Goal: Download file/media

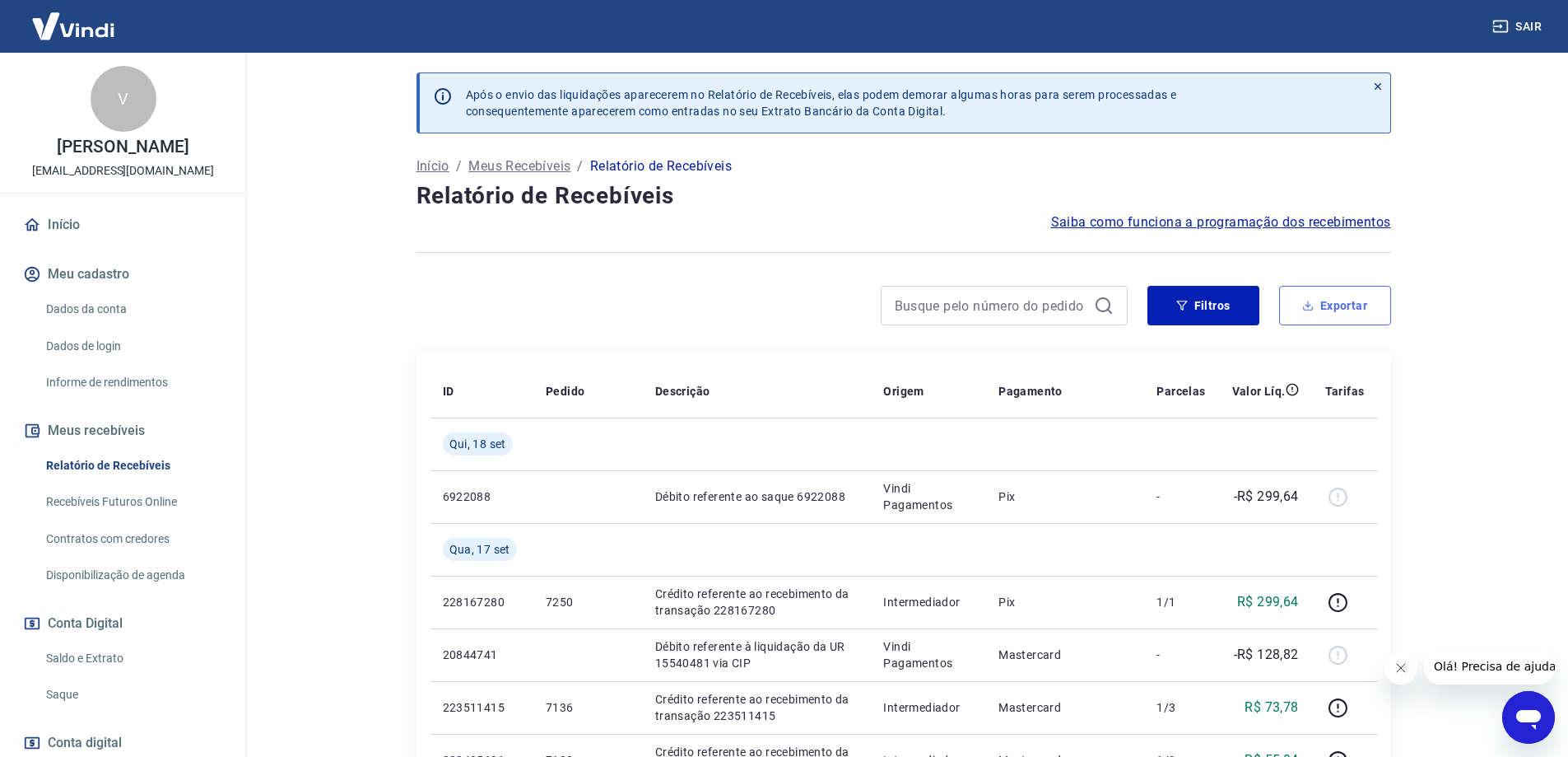
click at [1289, 301] on button "Exportar" at bounding box center [1336, 305] width 112 height 39
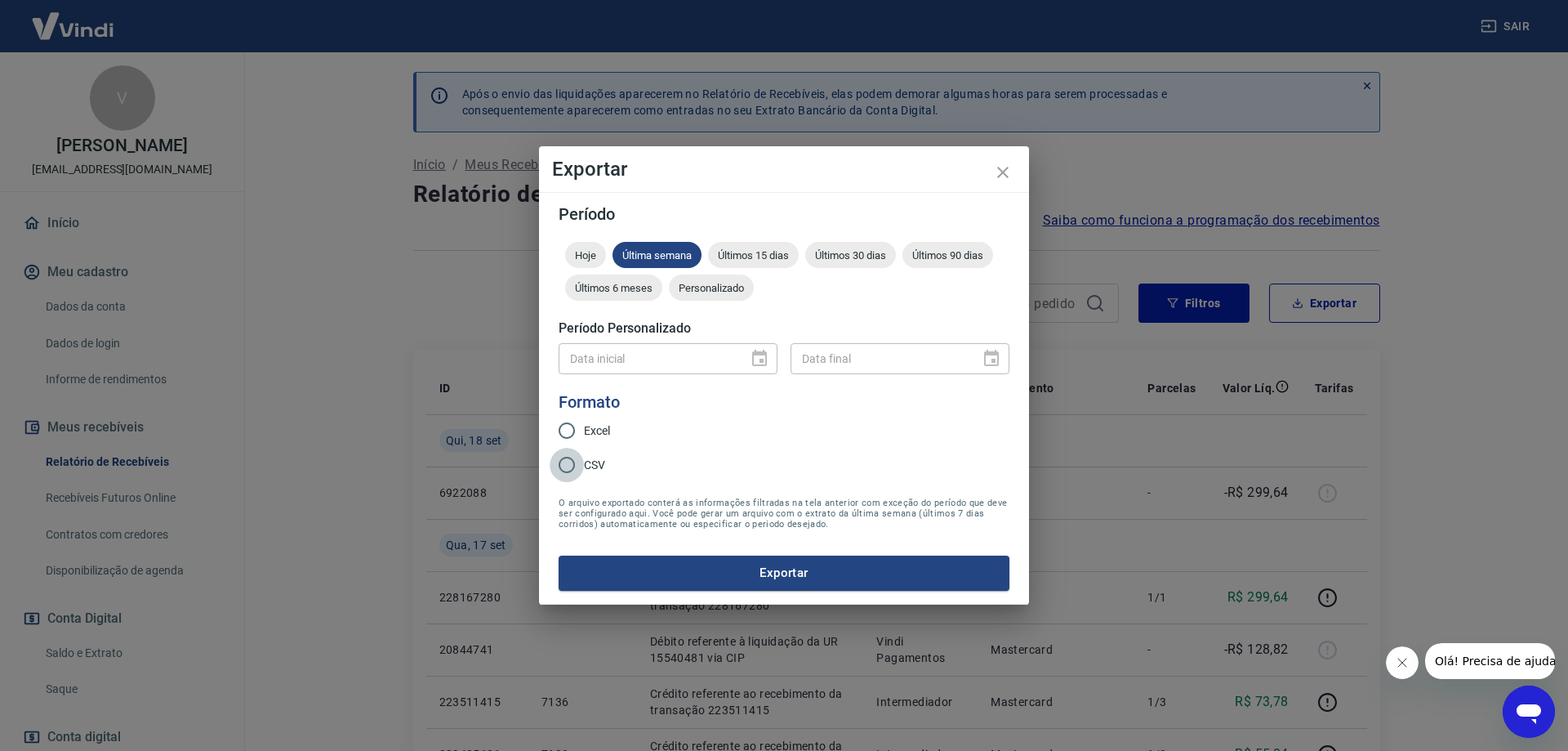
click at [576, 477] on input "CSV" at bounding box center [566, 464] width 34 height 34
radio input "true"
click at [759, 364] on div "Data inicial" at bounding box center [668, 358] width 219 height 30
click at [771, 364] on div "Data inicial" at bounding box center [668, 358] width 219 height 30
drag, startPoint x: 691, startPoint y: 291, endPoint x: 716, endPoint y: 304, distance: 28.2
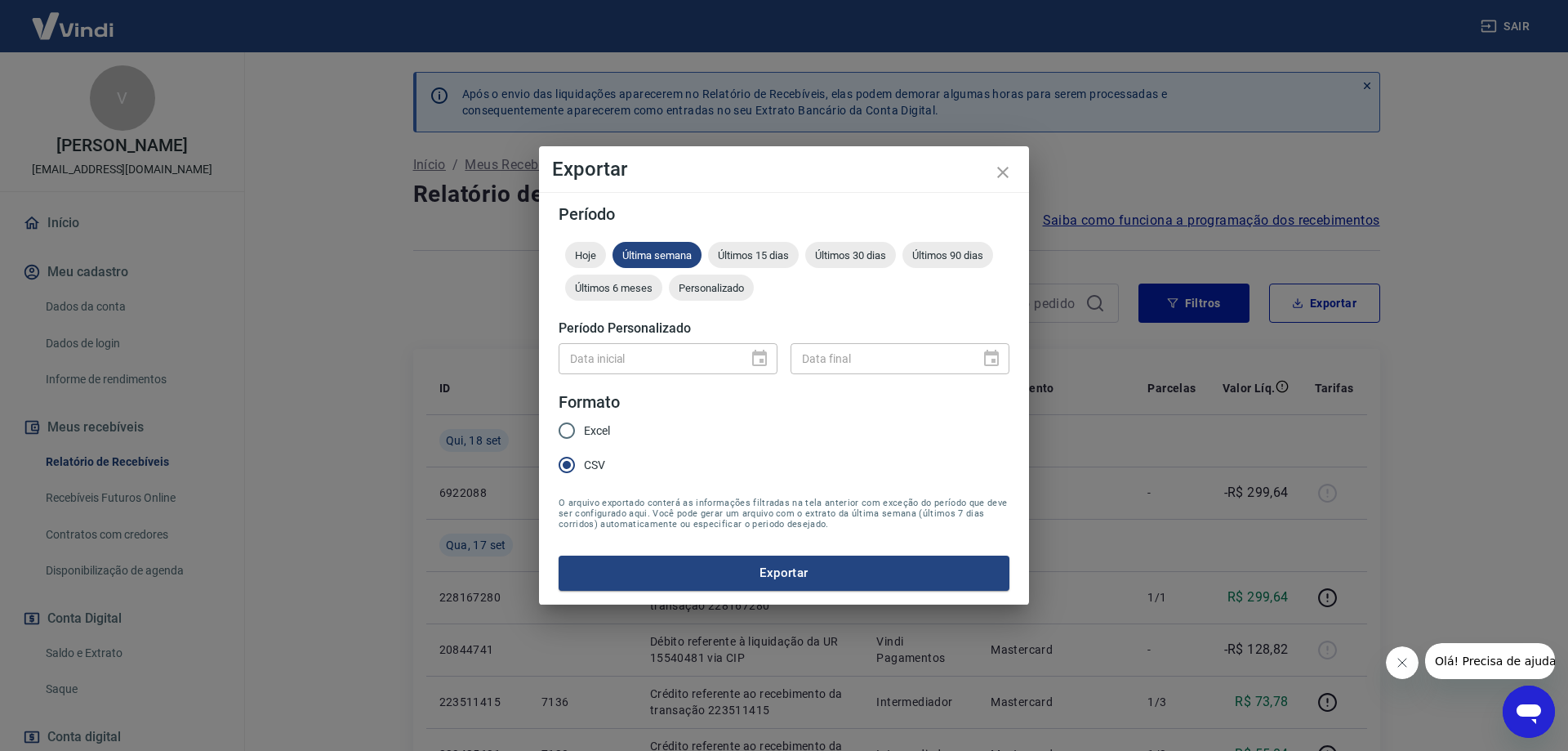
click at [693, 291] on span "Personalizado" at bounding box center [711, 288] width 85 height 12
click at [789, 380] on form "Período Hoje Última semana Últimos 15 dias Últimos 30 dias Últimos 90 dias Últi…" at bounding box center [784, 397] width 451 height 384
click at [764, 363] on icon "Choose date" at bounding box center [760, 357] width 15 height 17
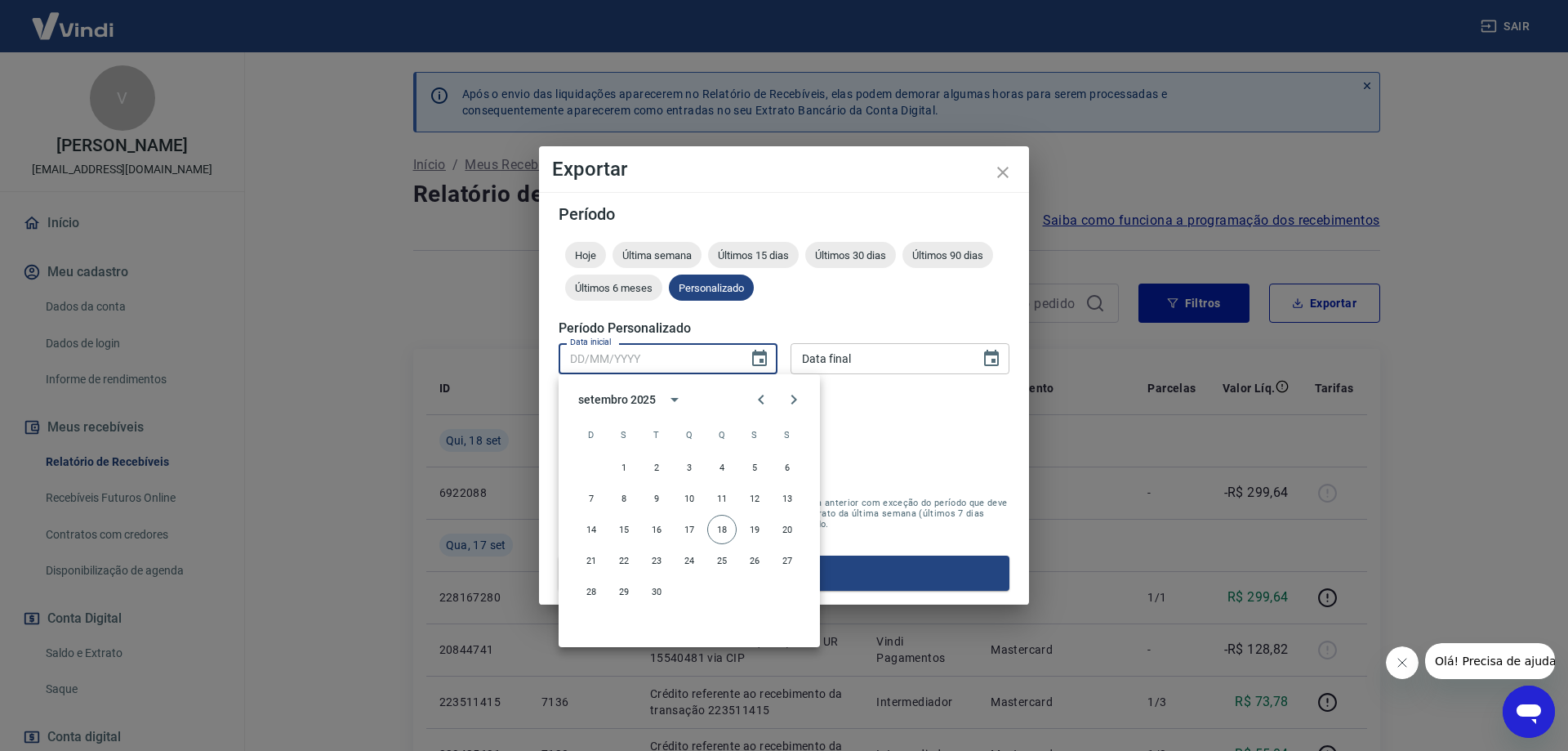
click at [658, 399] on div "setembro 2025" at bounding box center [619, 399] width 82 height 17
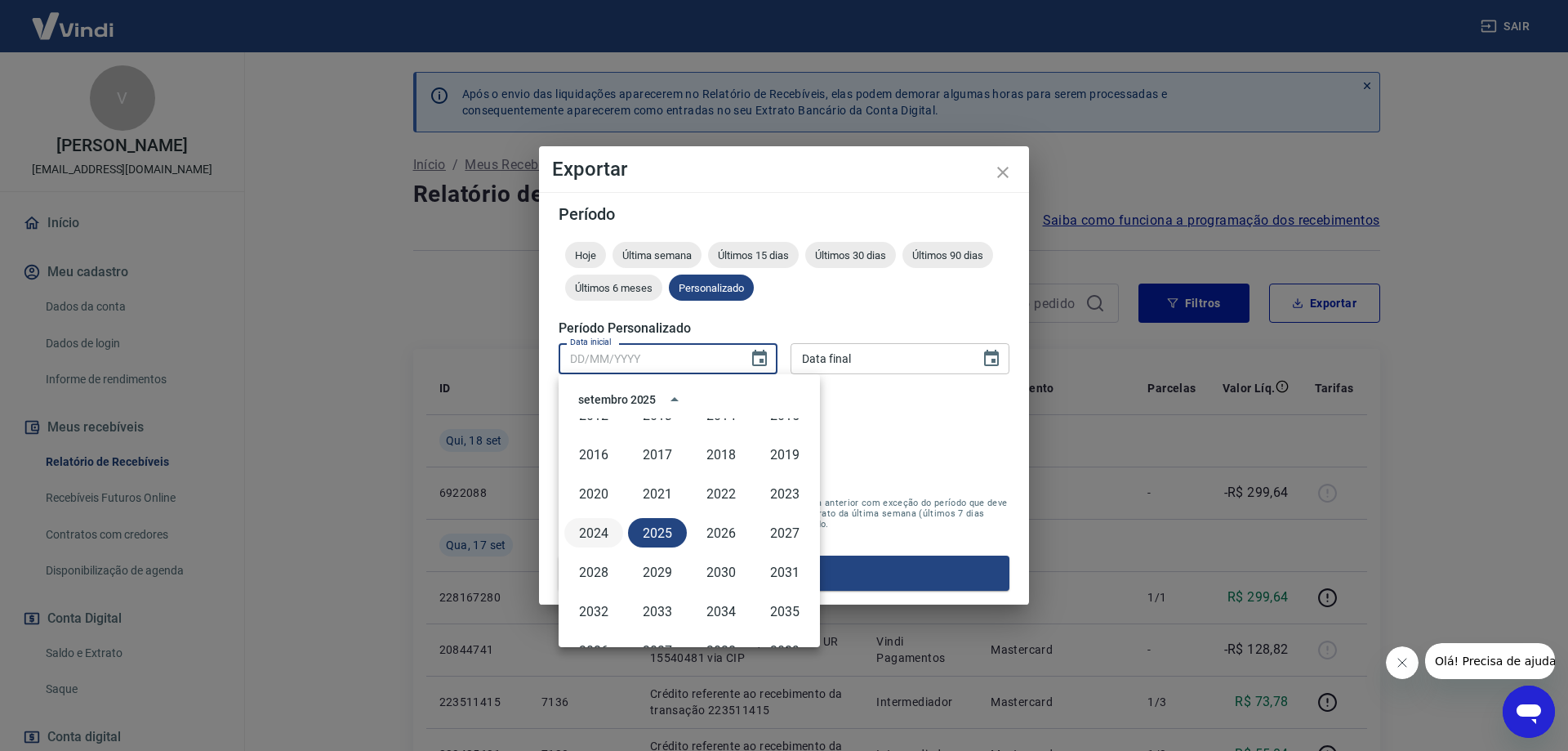
click at [589, 538] on button "2024" at bounding box center [594, 532] width 59 height 29
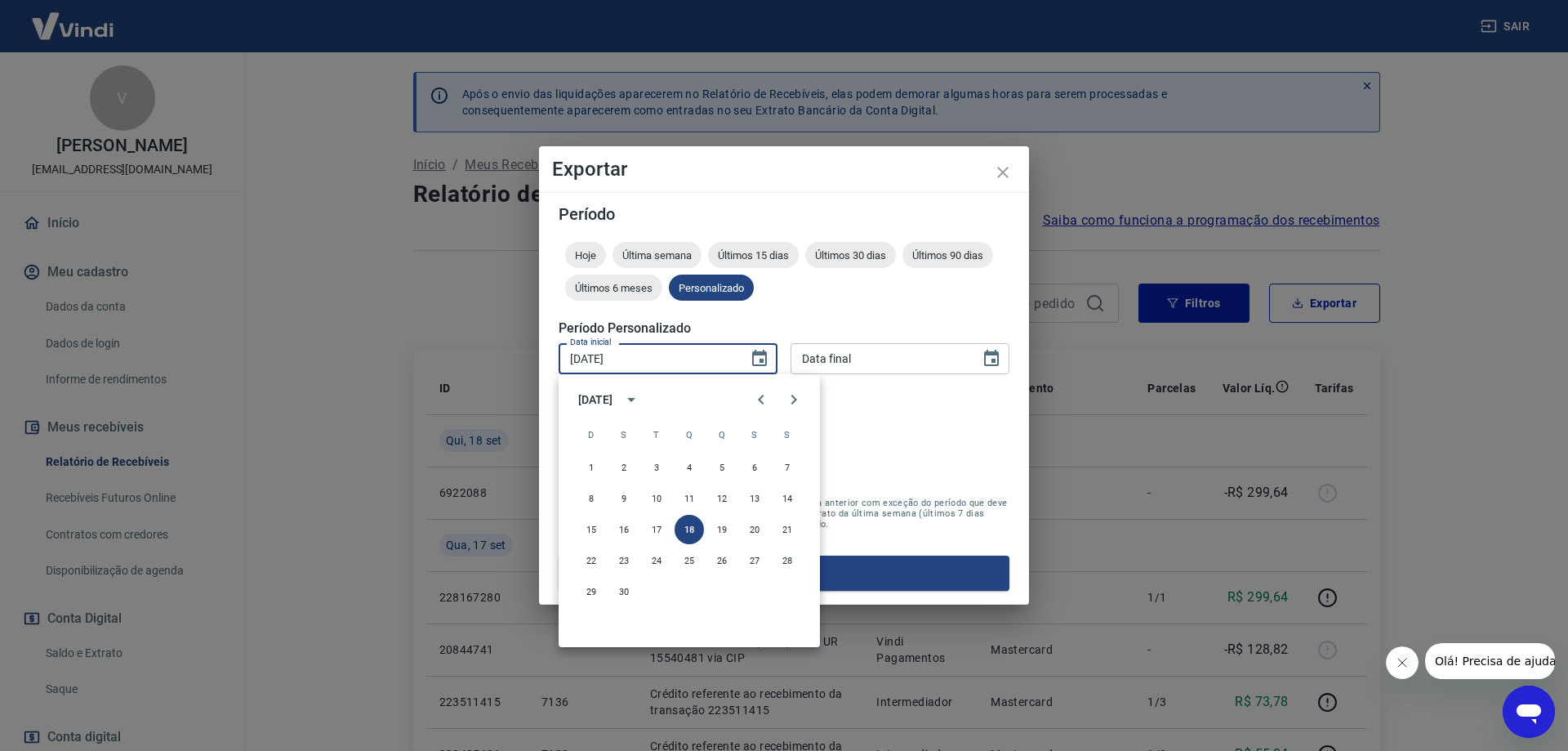
click at [612, 402] on div "[DATE]" at bounding box center [595, 399] width 34 height 17
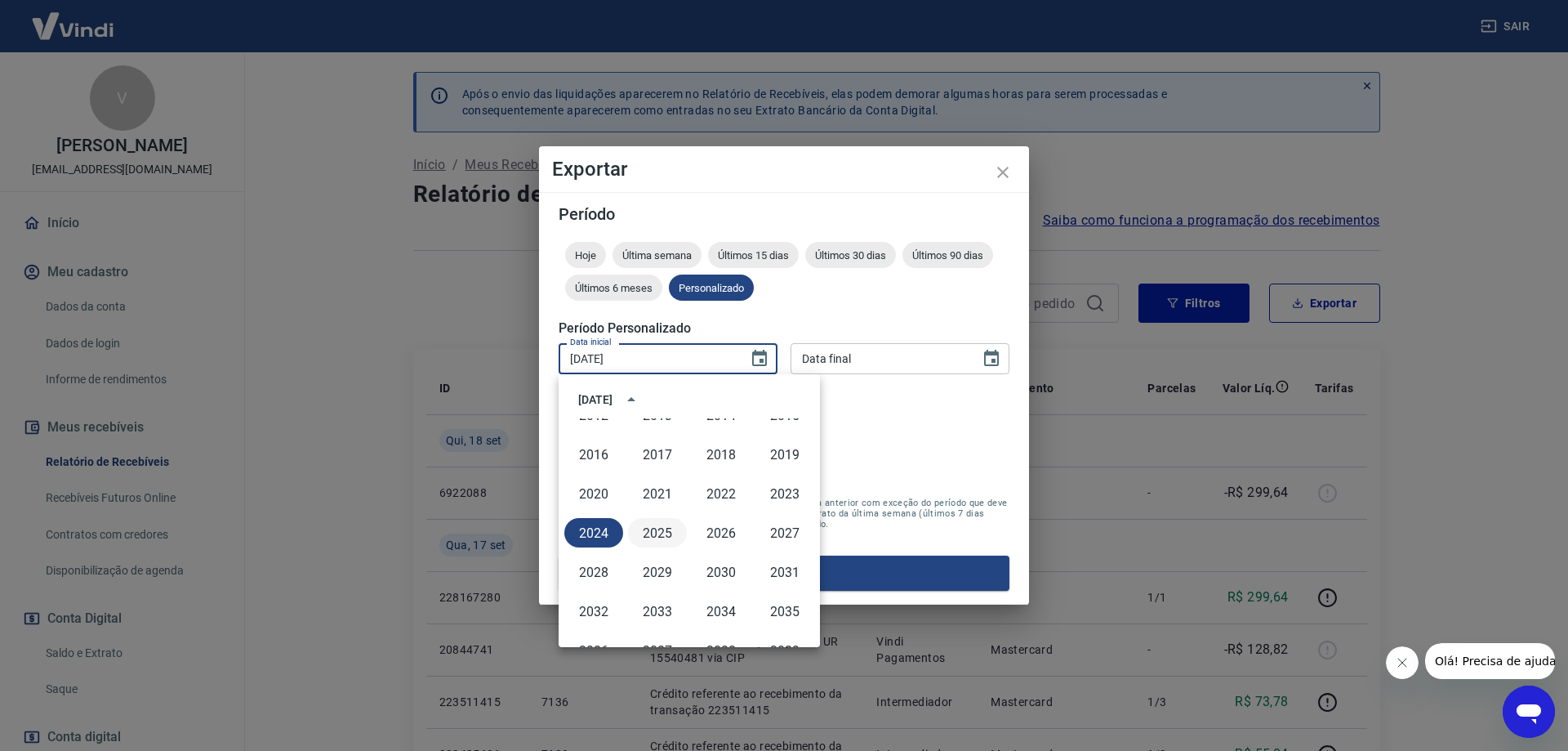
click at [664, 537] on button "2025" at bounding box center [657, 532] width 59 height 29
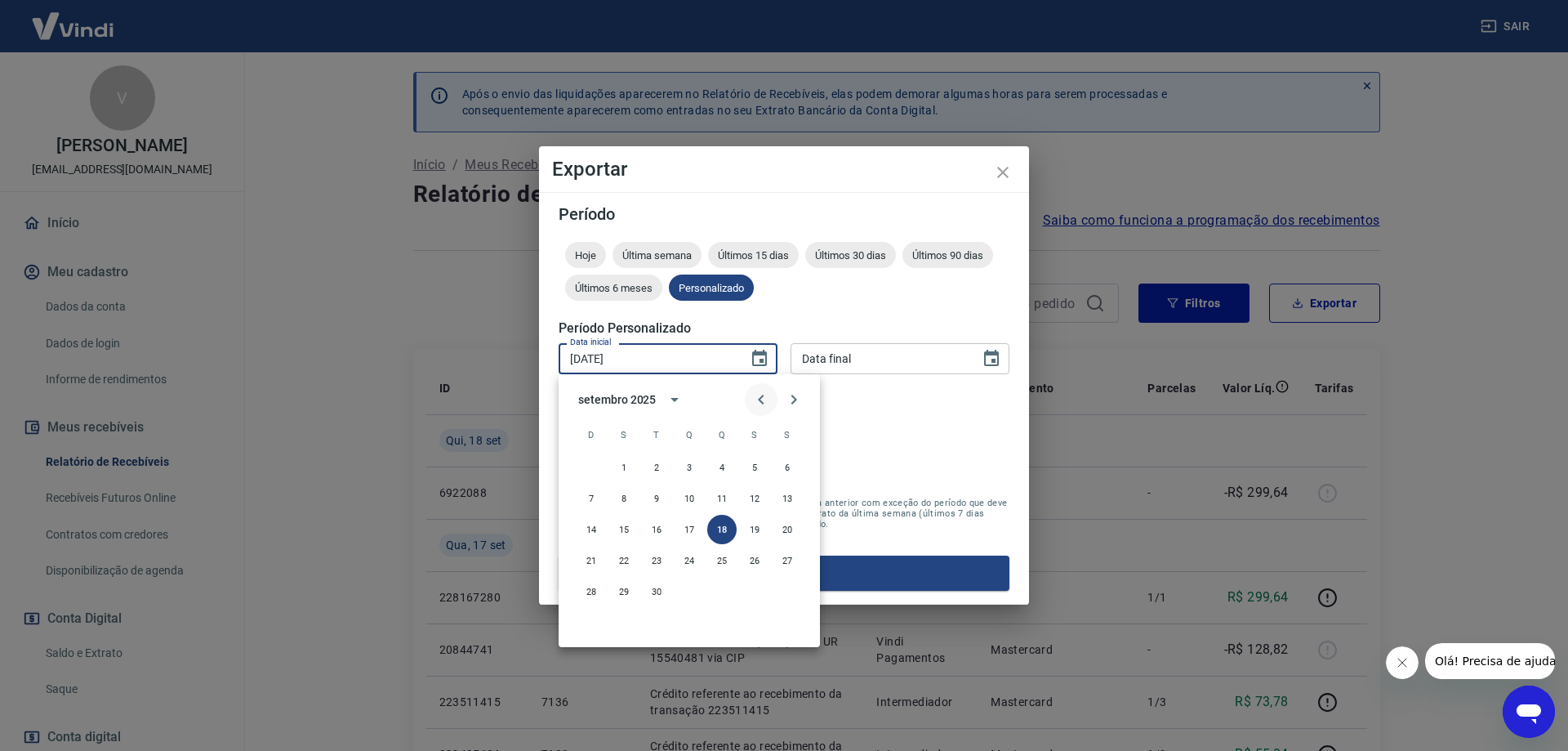
click at [751, 402] on button "Previous month" at bounding box center [761, 399] width 33 height 33
click at [656, 596] on button "26" at bounding box center [656, 591] width 29 height 29
type input "[DATE]"
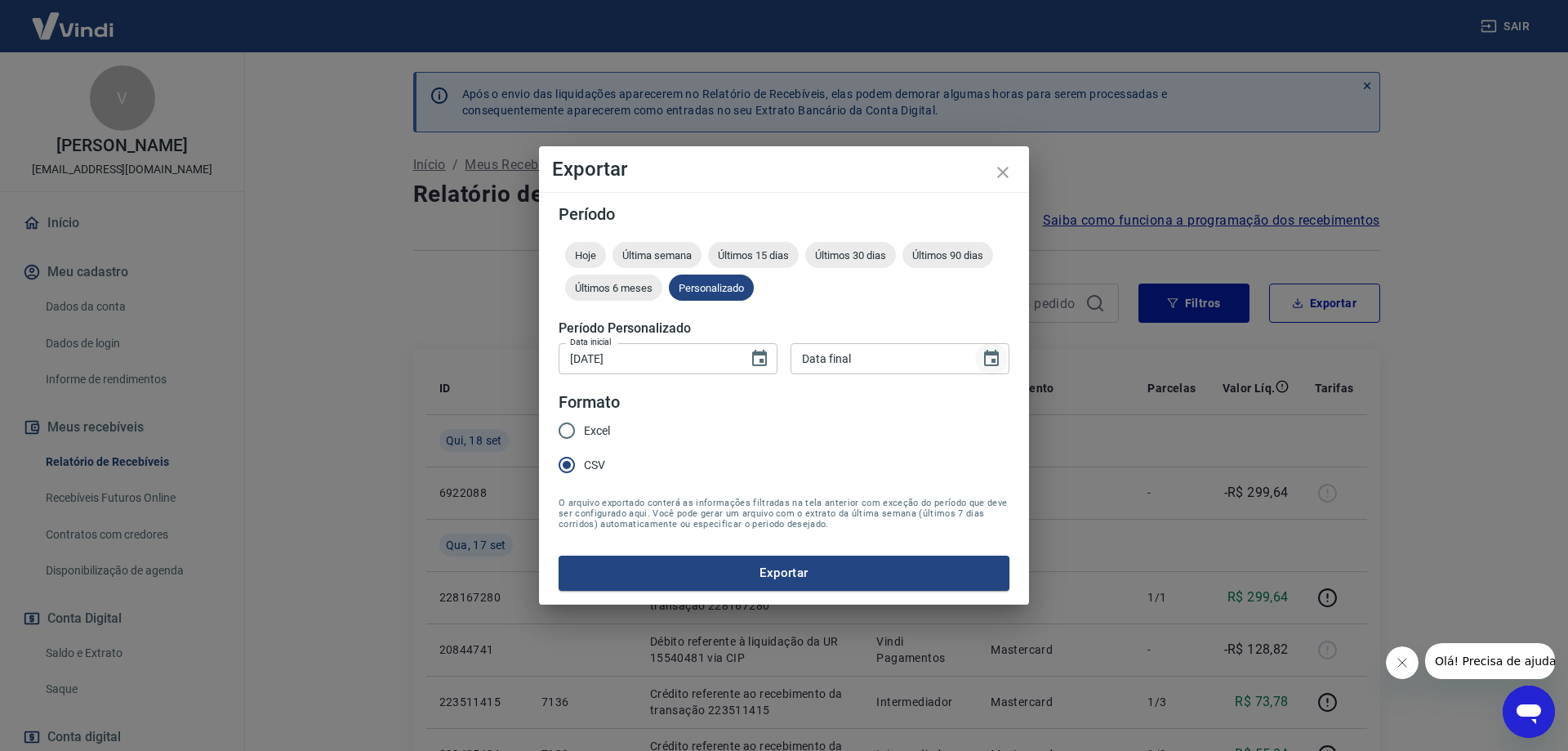
click at [999, 356] on icon "Choose date" at bounding box center [992, 358] width 19 height 19
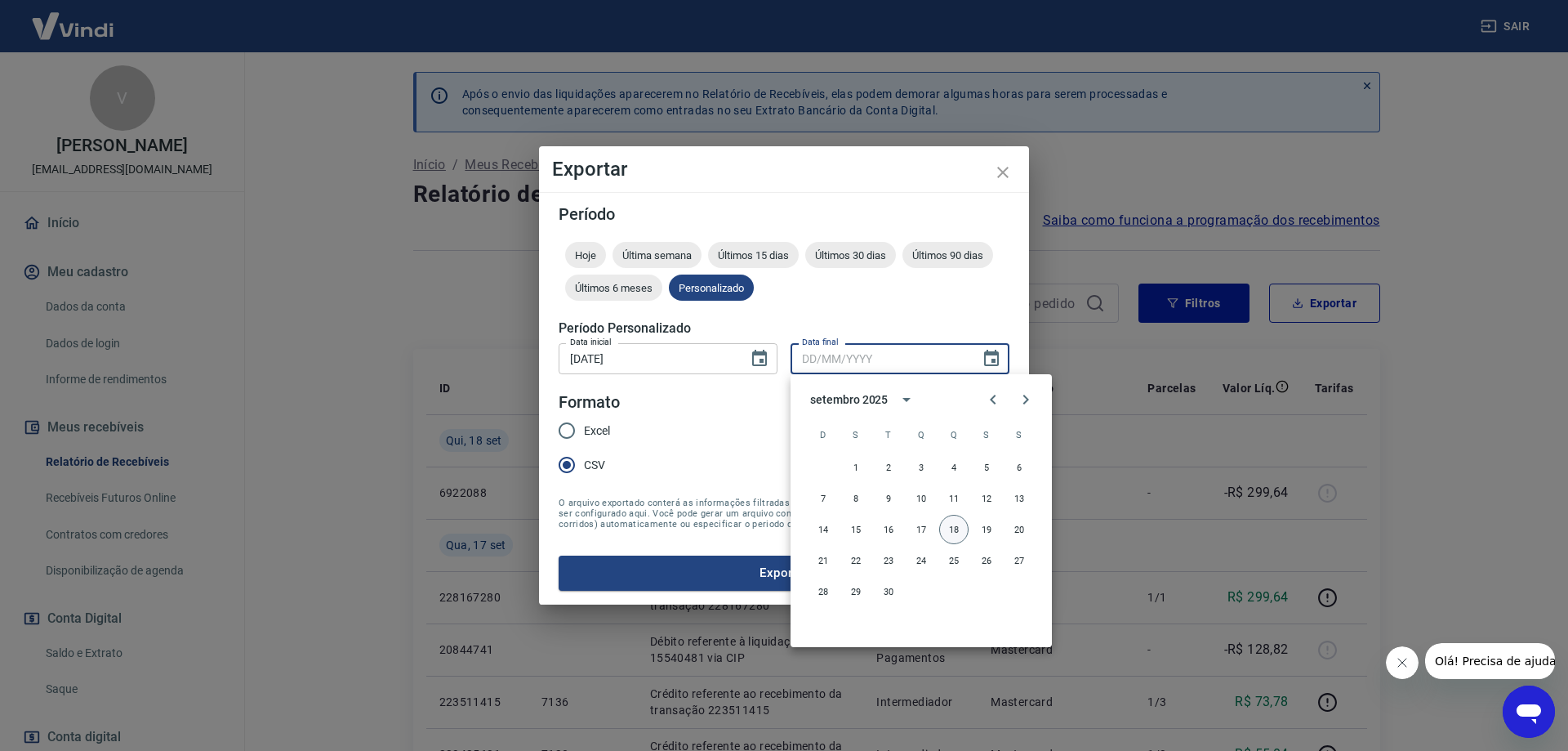
click at [955, 524] on button "18" at bounding box center [954, 529] width 29 height 29
type input "[DATE]"
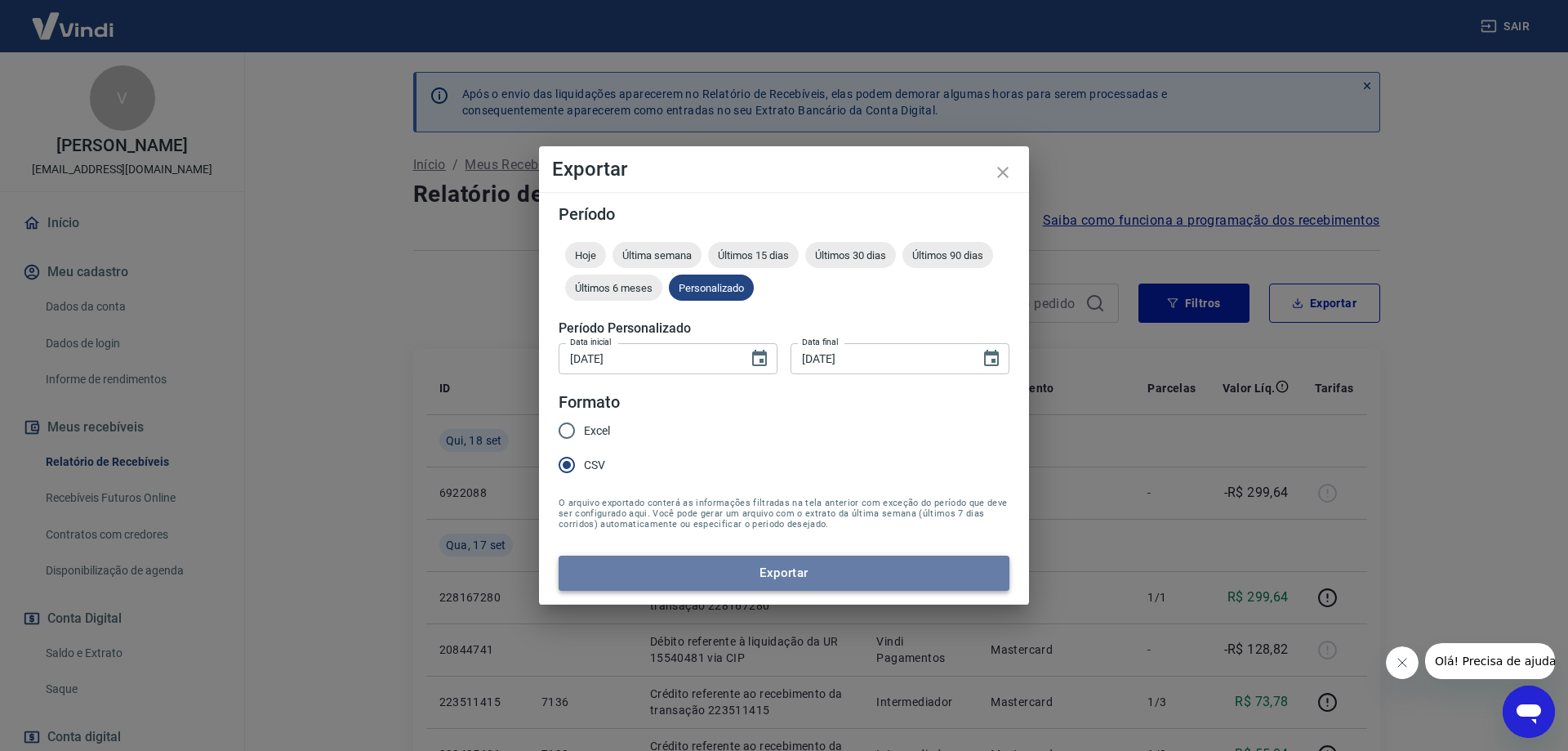
click at [819, 567] on button "Exportar" at bounding box center [784, 572] width 451 height 34
